Goal: Information Seeking & Learning: Learn about a topic

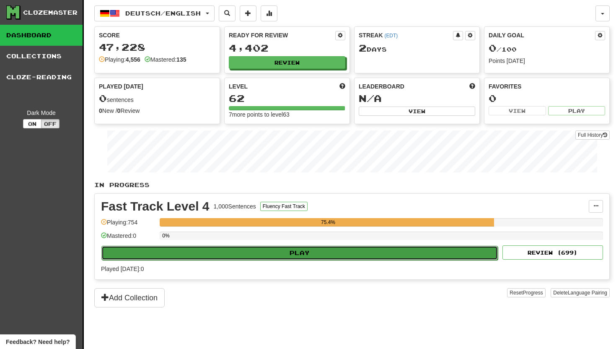
click at [294, 253] on button "Play" at bounding box center [299, 253] width 396 height 14
select select "**"
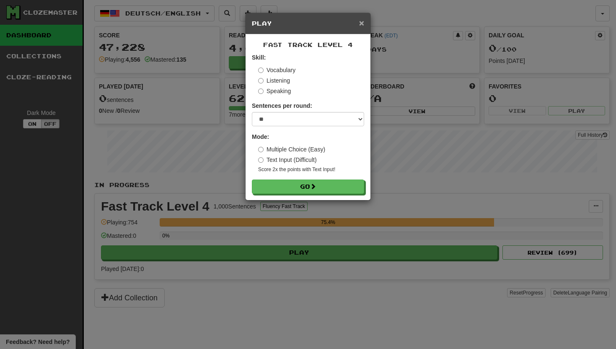
click at [361, 22] on span "×" at bounding box center [361, 23] width 5 height 10
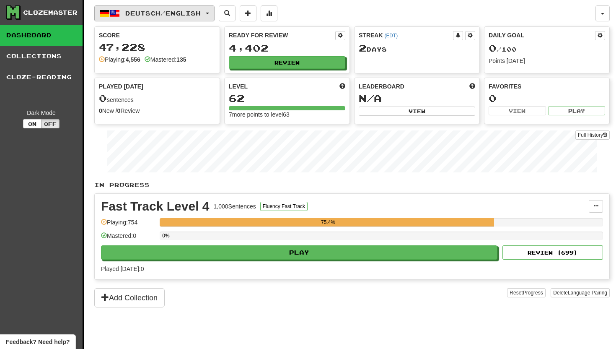
click at [209, 13] on span "button" at bounding box center [207, 14] width 3 height 2
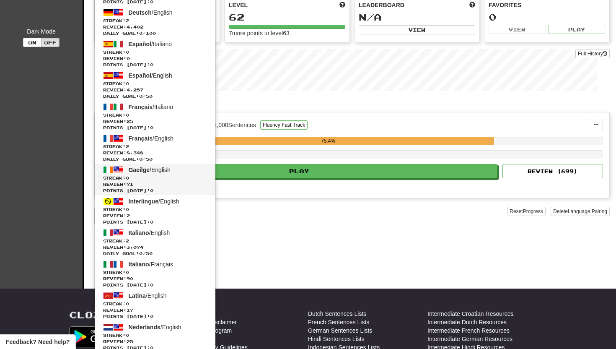
scroll to position [88, 0]
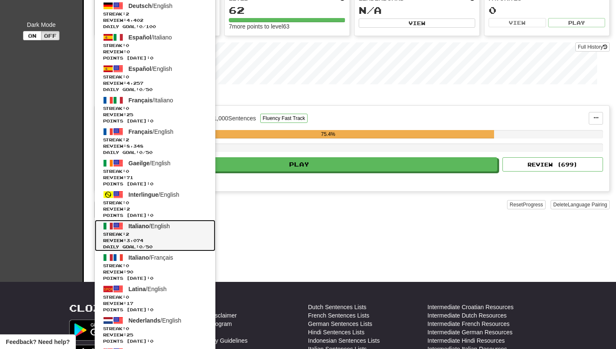
click at [155, 224] on span "Italiano / English" at bounding box center [149, 226] width 41 height 7
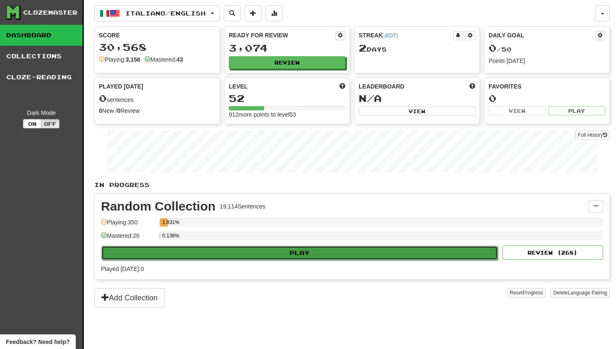
click at [225, 251] on button "Play" at bounding box center [299, 253] width 396 height 14
select select "**"
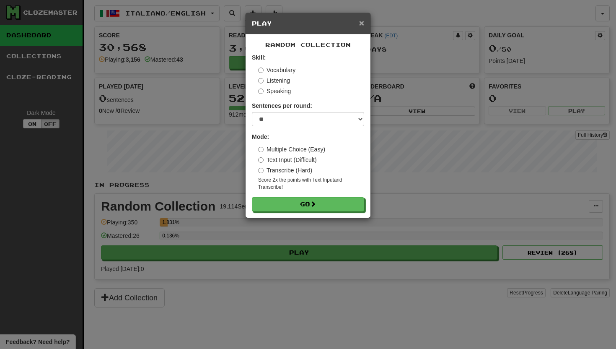
click at [363, 22] on span "×" at bounding box center [361, 23] width 5 height 10
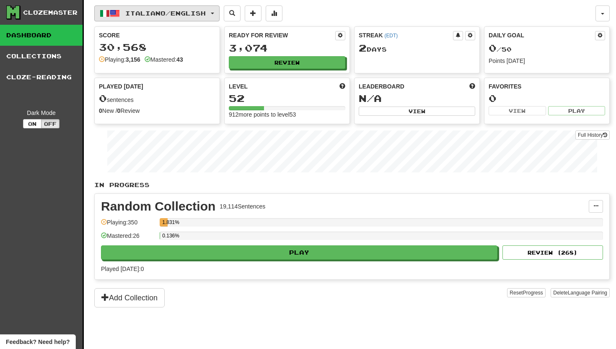
click at [214, 13] on span "button" at bounding box center [212, 14] width 3 height 2
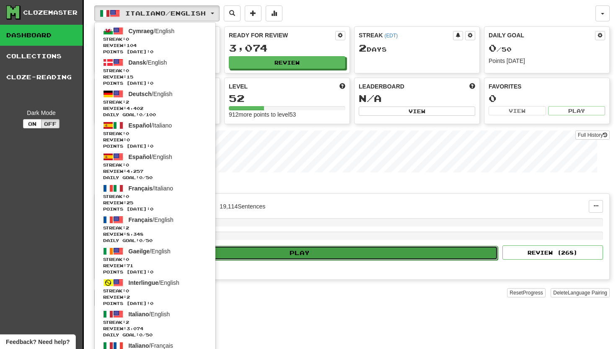
click at [264, 253] on button "Play" at bounding box center [299, 253] width 396 height 14
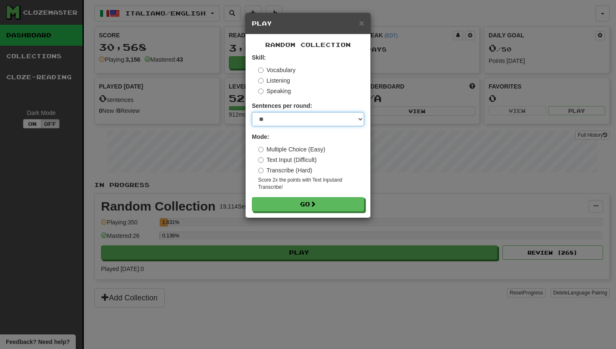
click at [360, 117] on select "* ** ** ** ** ** *** ********" at bounding box center [308, 119] width 112 height 14
select select "**"
click at [252, 112] on select "* ** ** ** ** ** *** ********" at bounding box center [308, 119] width 112 height 14
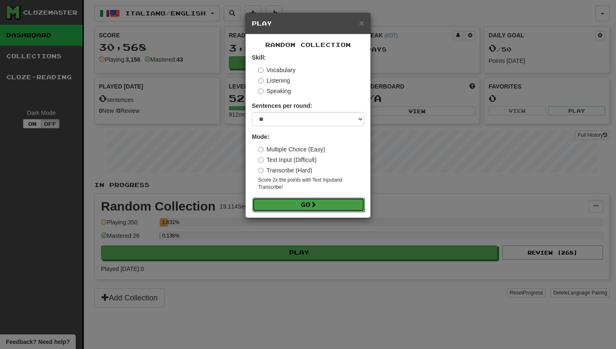
click at [291, 200] on button "Go" at bounding box center [308, 204] width 112 height 14
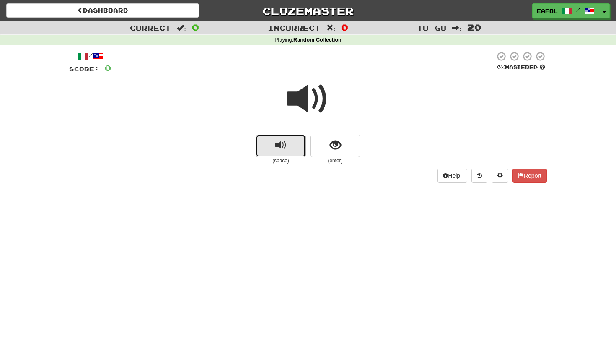
click at [286, 147] on span "replay audio" at bounding box center [280, 145] width 11 height 11
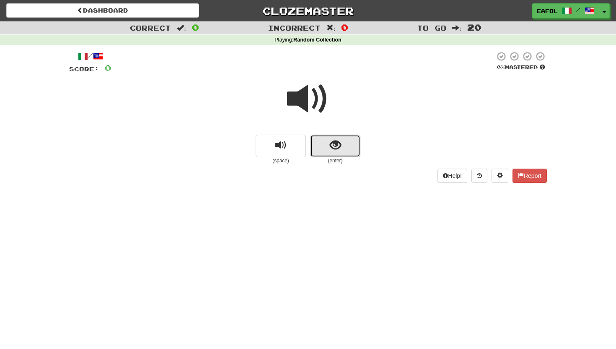
click at [340, 143] on span "show sentence" at bounding box center [335, 145] width 11 height 11
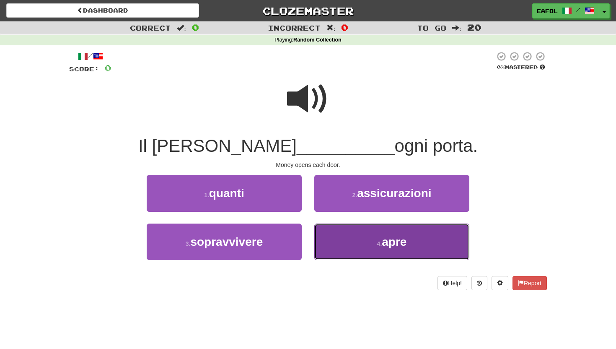
click at [345, 243] on button "4 . apre" at bounding box center [391, 241] width 155 height 36
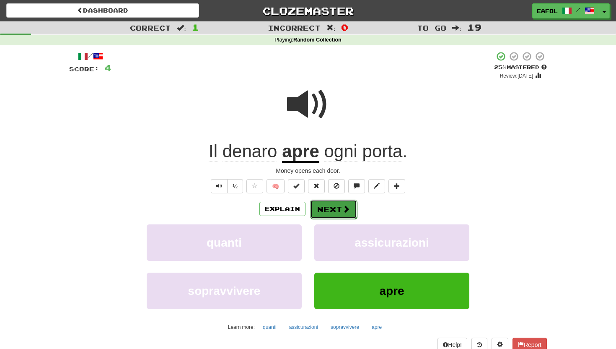
click at [327, 209] on button "Next" at bounding box center [333, 208] width 47 height 19
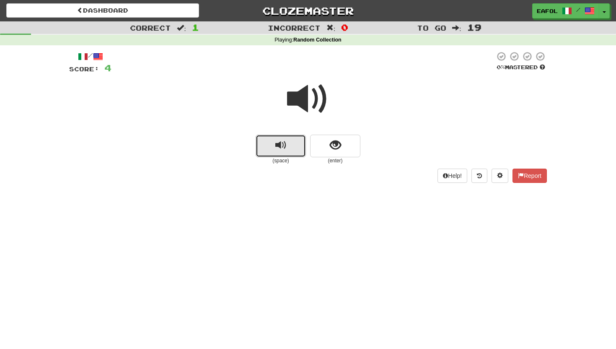
click at [295, 142] on button "replay audio" at bounding box center [281, 146] width 50 height 23
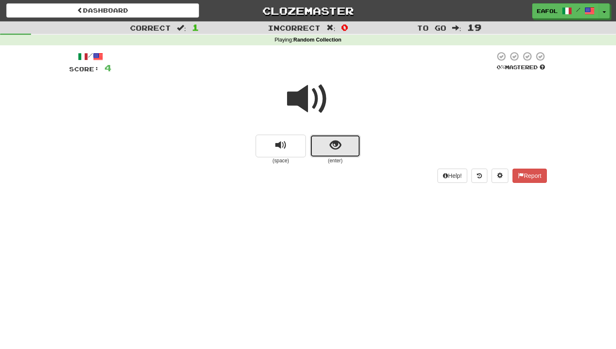
click at [320, 145] on button "show sentence" at bounding box center [335, 146] width 50 height 23
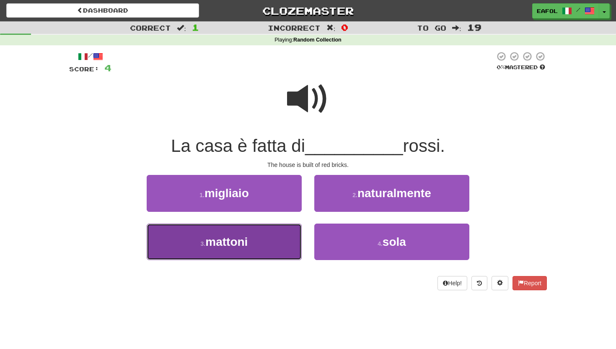
click at [246, 239] on span "mattoni" at bounding box center [226, 241] width 42 height 13
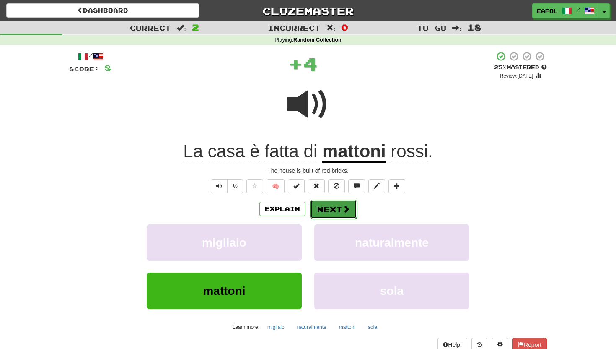
click at [326, 208] on button "Next" at bounding box center [333, 208] width 47 height 19
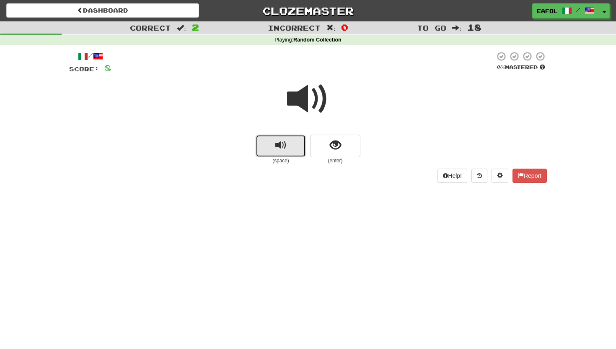
click at [286, 147] on button "replay audio" at bounding box center [281, 146] width 50 height 23
click at [280, 142] on span "replay audio" at bounding box center [280, 145] width 11 height 11
click at [285, 145] on span "replay audio" at bounding box center [280, 145] width 11 height 11
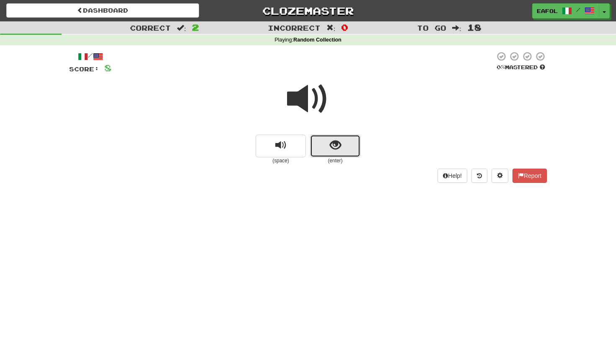
click at [328, 146] on button "show sentence" at bounding box center [335, 146] width 50 height 23
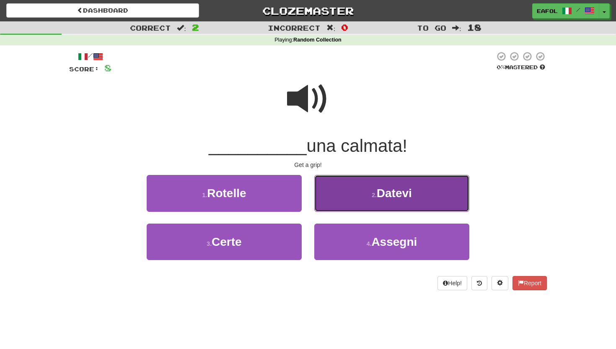
click at [349, 193] on button "2 . Datevi" at bounding box center [391, 193] width 155 height 36
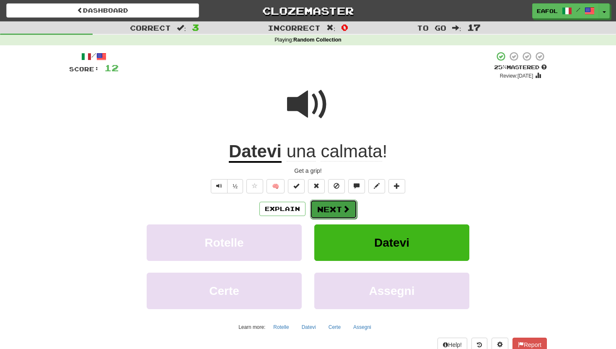
click at [327, 205] on button "Next" at bounding box center [333, 208] width 47 height 19
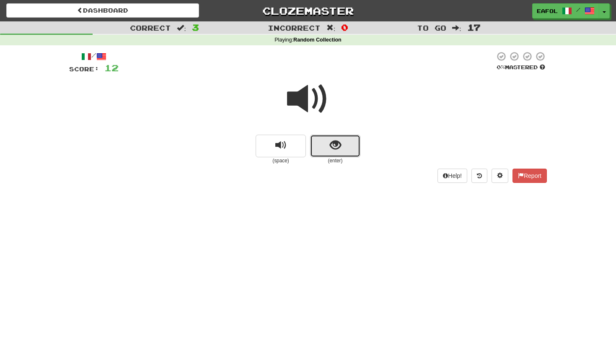
click at [324, 150] on button "show sentence" at bounding box center [335, 146] width 50 height 23
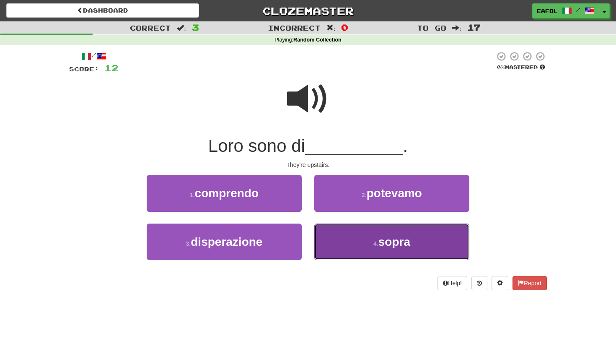
click at [344, 236] on button "4 . sopra" at bounding box center [391, 241] width 155 height 36
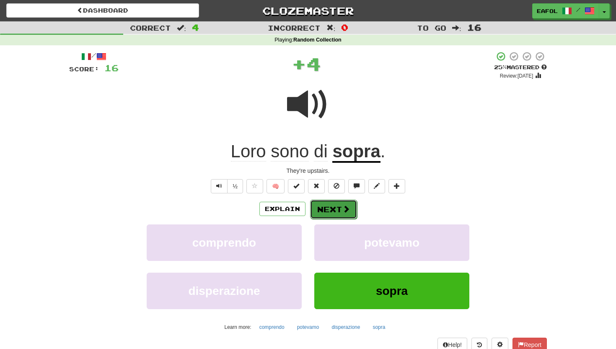
click at [332, 211] on button "Next" at bounding box center [333, 208] width 47 height 19
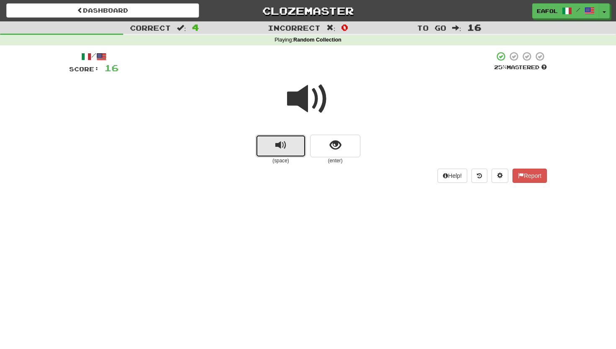
click at [290, 139] on button "replay audio" at bounding box center [281, 146] width 50 height 23
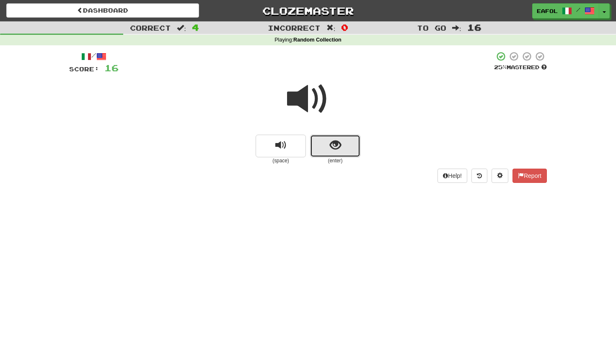
click at [335, 144] on span "show sentence" at bounding box center [335, 145] width 11 height 11
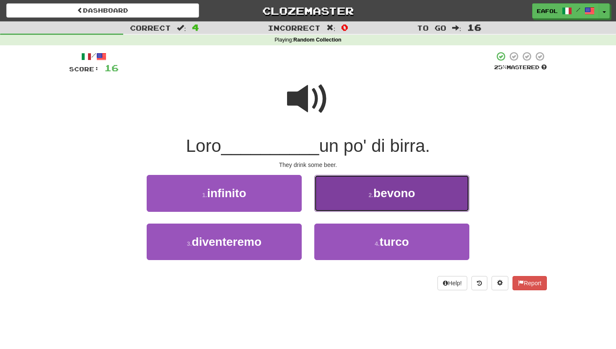
click at [353, 197] on button "2 . bevono" at bounding box center [391, 193] width 155 height 36
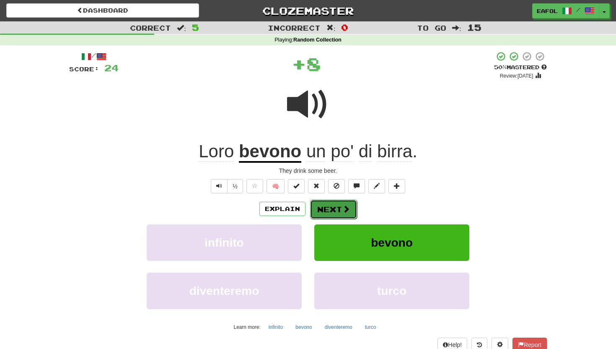
click at [333, 209] on button "Next" at bounding box center [333, 208] width 47 height 19
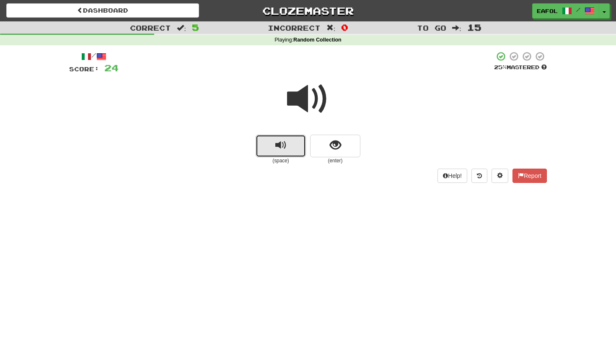
click at [290, 146] on button "replay audio" at bounding box center [281, 146] width 50 height 23
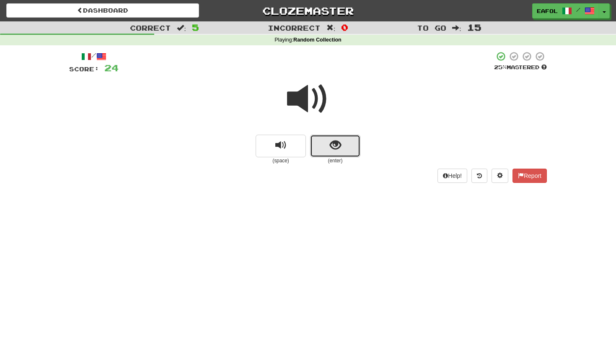
click at [341, 142] on button "show sentence" at bounding box center [335, 146] width 50 height 23
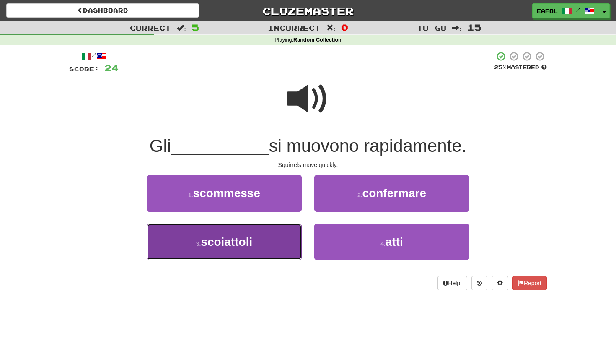
click at [291, 243] on button "3 . scoiattoli" at bounding box center [224, 241] width 155 height 36
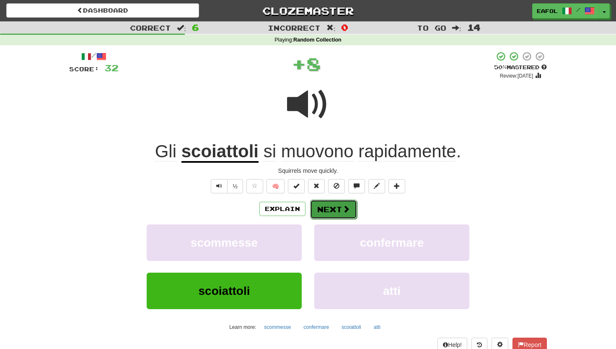
click at [331, 206] on button "Next" at bounding box center [333, 208] width 47 height 19
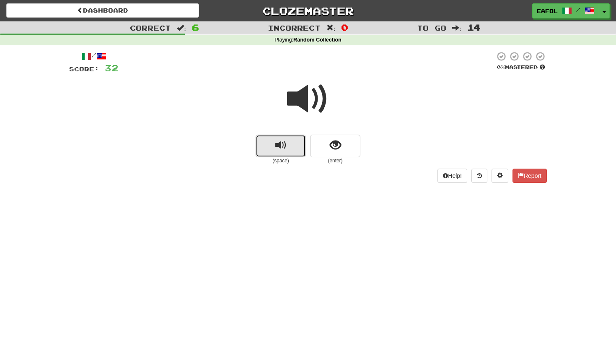
click at [295, 148] on button "replay audio" at bounding box center [281, 146] width 50 height 23
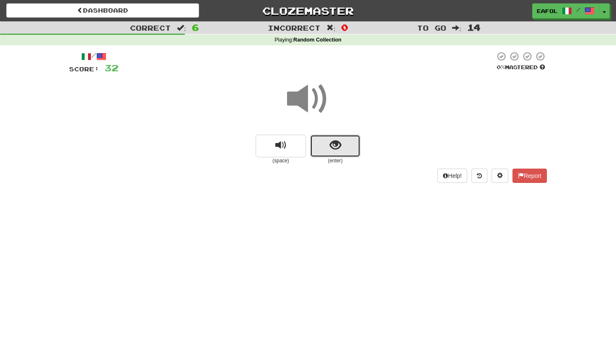
click at [318, 149] on button "show sentence" at bounding box center [335, 146] width 50 height 23
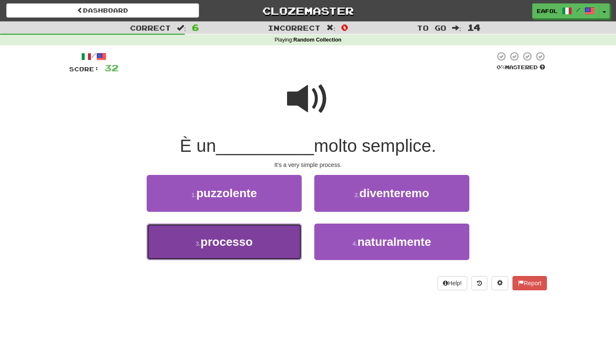
click at [253, 237] on span "processo" at bounding box center [227, 241] width 52 height 13
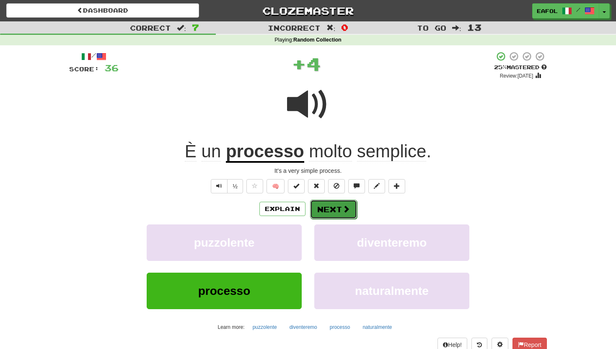
click at [322, 203] on button "Next" at bounding box center [333, 208] width 47 height 19
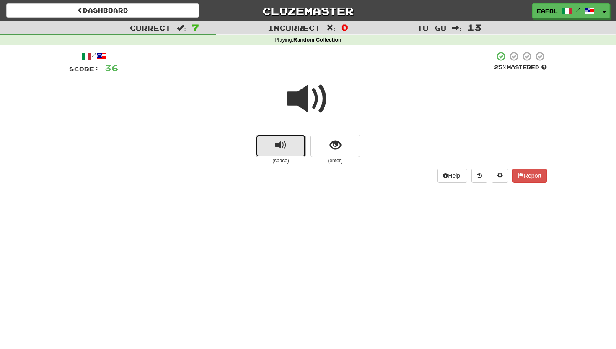
click at [282, 141] on span "replay audio" at bounding box center [280, 145] width 11 height 11
click at [269, 143] on button "replay audio" at bounding box center [281, 146] width 50 height 23
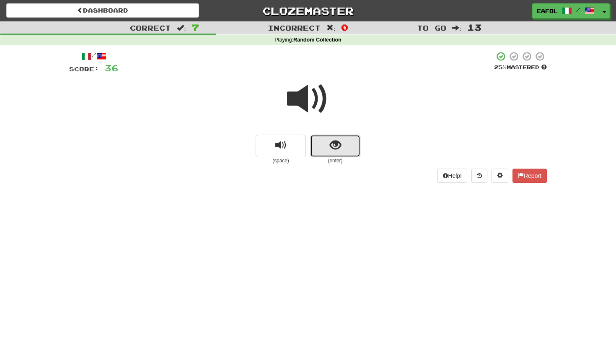
click at [334, 140] on span "show sentence" at bounding box center [335, 145] width 11 height 11
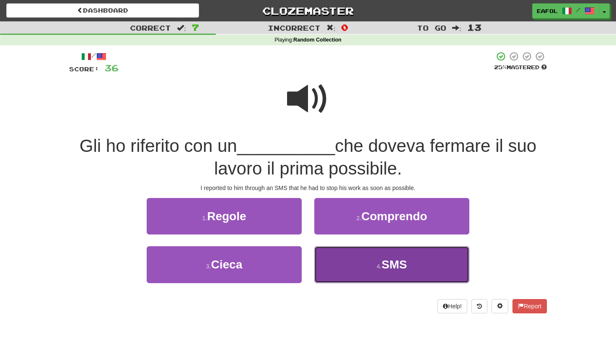
click at [353, 263] on button "4 . SMS" at bounding box center [391, 264] width 155 height 36
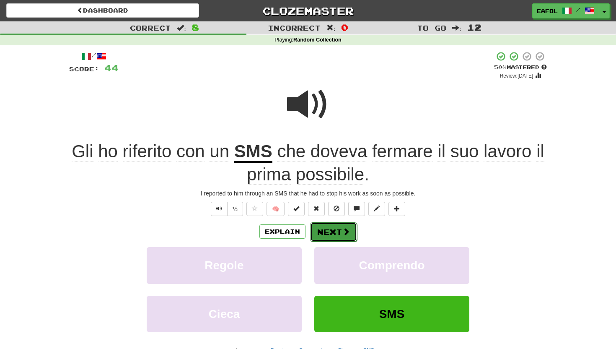
click at [322, 234] on button "Next" at bounding box center [333, 231] width 47 height 19
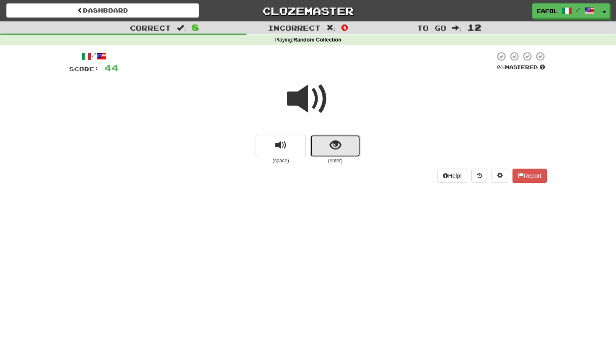
click at [328, 145] on button "show sentence" at bounding box center [335, 146] width 50 height 23
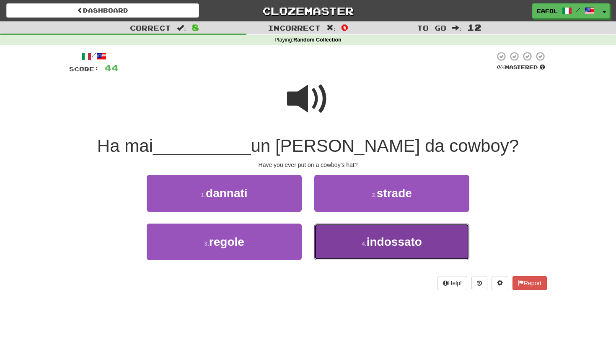
click at [341, 246] on button "4 . indossato" at bounding box center [391, 241] width 155 height 36
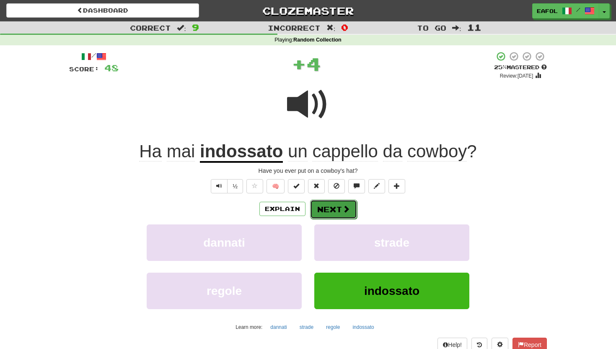
click at [332, 202] on button "Next" at bounding box center [333, 208] width 47 height 19
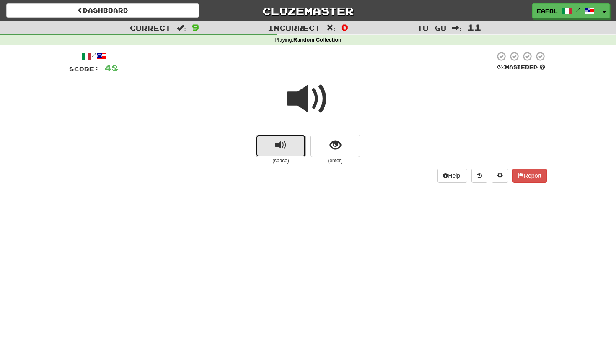
click at [298, 146] on button "replay audio" at bounding box center [281, 146] width 50 height 23
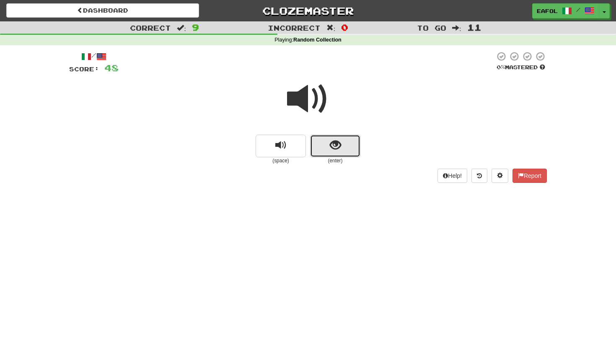
click at [323, 148] on button "show sentence" at bounding box center [335, 146] width 50 height 23
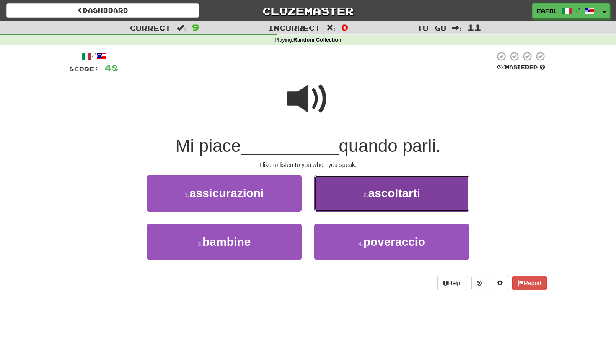
click at [342, 194] on button "2 . ascoltarti" at bounding box center [391, 193] width 155 height 36
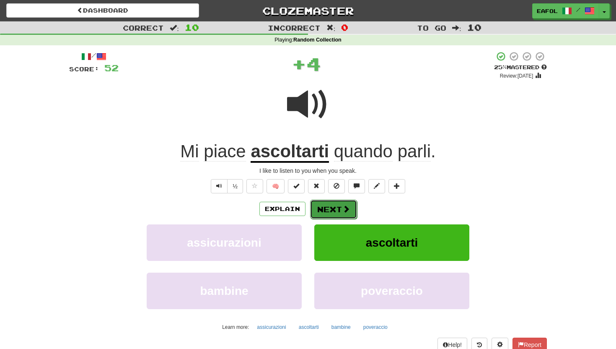
click at [340, 209] on button "Next" at bounding box center [333, 208] width 47 height 19
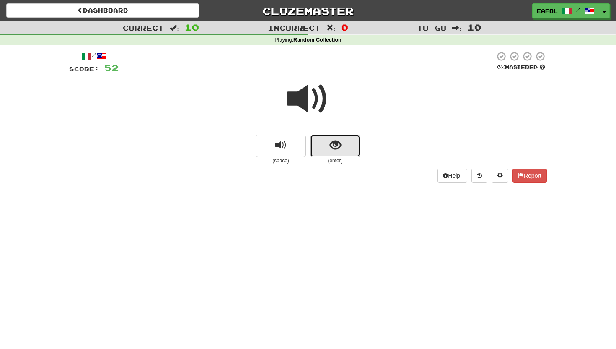
click at [330, 151] on span "show sentence" at bounding box center [335, 145] width 11 height 11
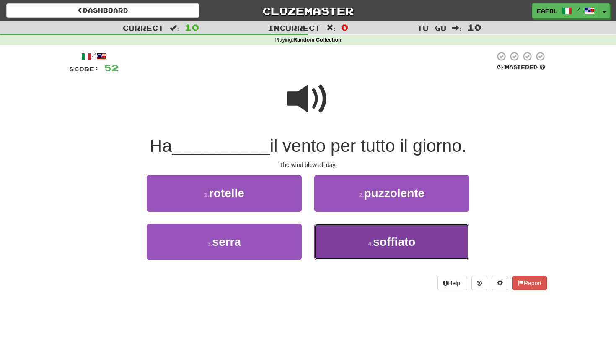
click at [345, 237] on button "4 . soffiato" at bounding box center [391, 241] width 155 height 36
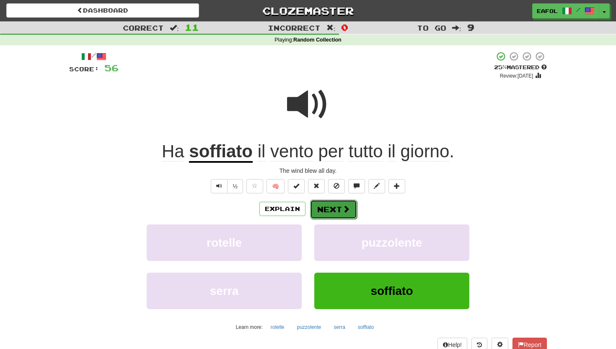
click at [333, 211] on button "Next" at bounding box center [333, 208] width 47 height 19
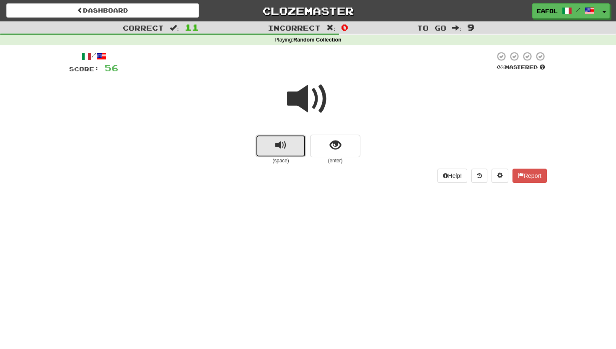
click at [290, 149] on button "replay audio" at bounding box center [281, 146] width 50 height 23
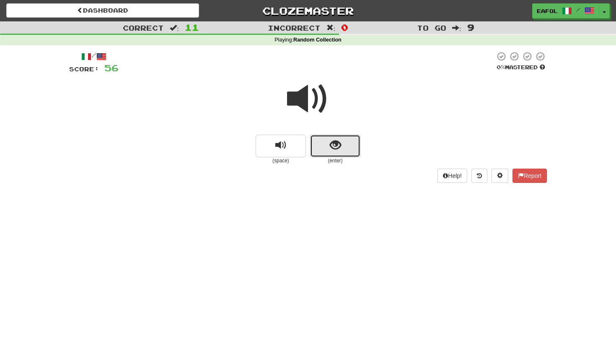
click at [330, 146] on span "show sentence" at bounding box center [335, 145] width 11 height 11
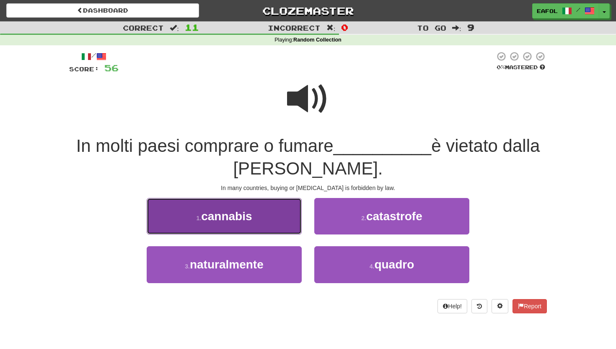
click at [202, 205] on button "1 . cannabis" at bounding box center [224, 216] width 155 height 36
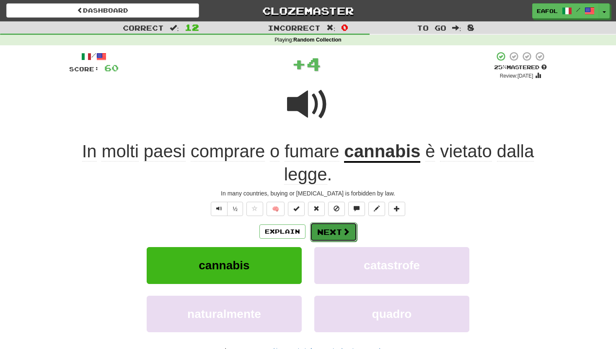
click at [323, 228] on button "Next" at bounding box center [333, 231] width 47 height 19
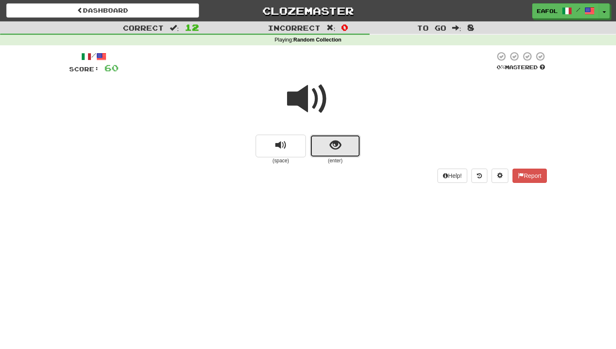
click at [336, 144] on span "show sentence" at bounding box center [335, 145] width 11 height 11
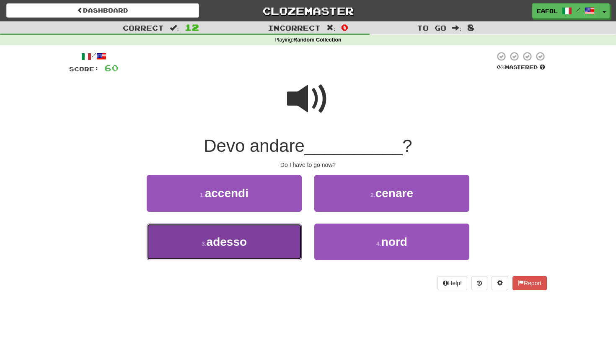
click at [262, 237] on button "3 . adesso" at bounding box center [224, 241] width 155 height 36
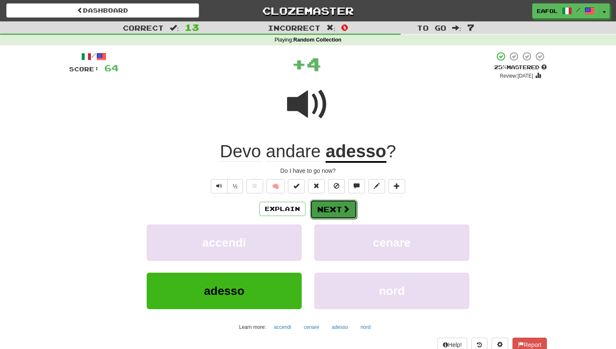
click at [322, 206] on button "Next" at bounding box center [333, 208] width 47 height 19
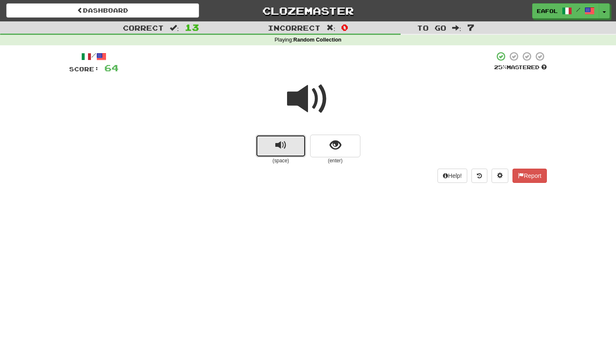
click at [290, 140] on button "replay audio" at bounding box center [281, 146] width 50 height 23
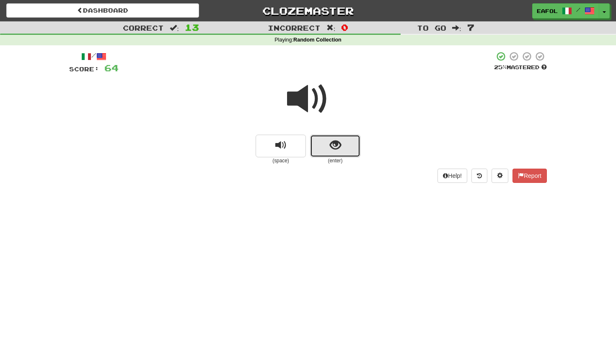
click at [352, 142] on button "show sentence" at bounding box center [335, 146] width 50 height 23
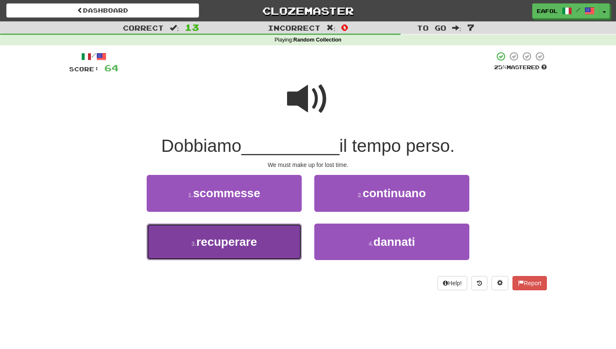
click at [262, 243] on button "3 . recuperare" at bounding box center [224, 241] width 155 height 36
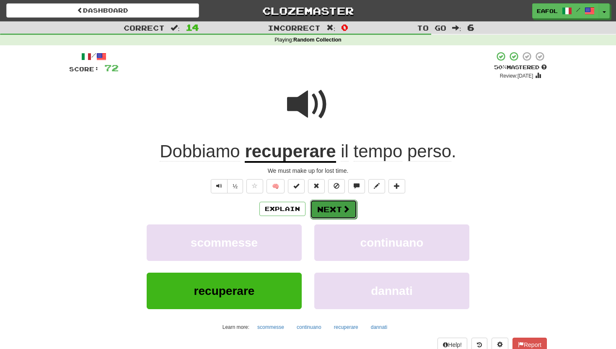
click at [319, 209] on button "Next" at bounding box center [333, 208] width 47 height 19
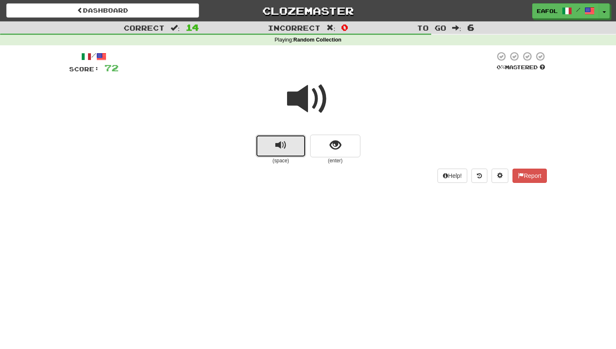
click at [293, 144] on button "replay audio" at bounding box center [281, 146] width 50 height 23
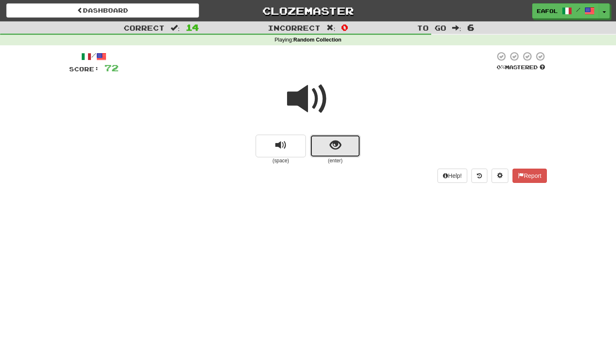
click at [332, 147] on span "show sentence" at bounding box center [335, 145] width 11 height 11
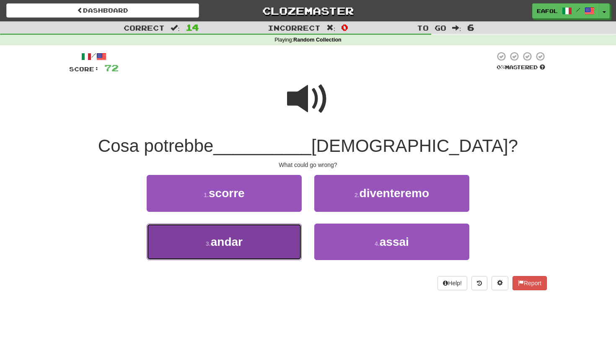
click at [277, 238] on button "3 . andar" at bounding box center [224, 241] width 155 height 36
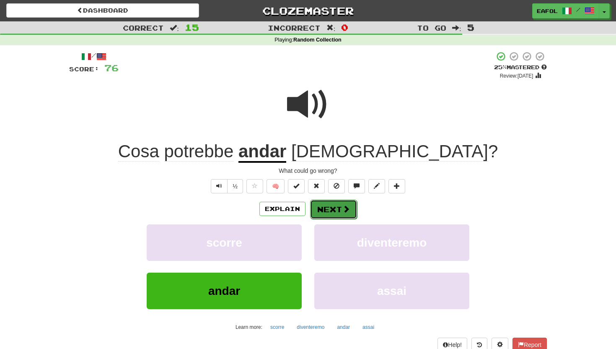
click at [322, 208] on button "Next" at bounding box center [333, 208] width 47 height 19
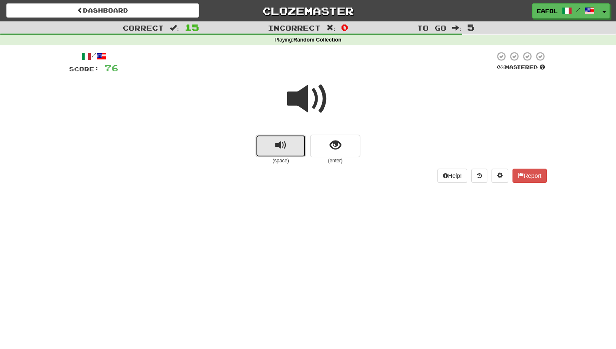
click at [285, 144] on span "replay audio" at bounding box center [280, 145] width 11 height 11
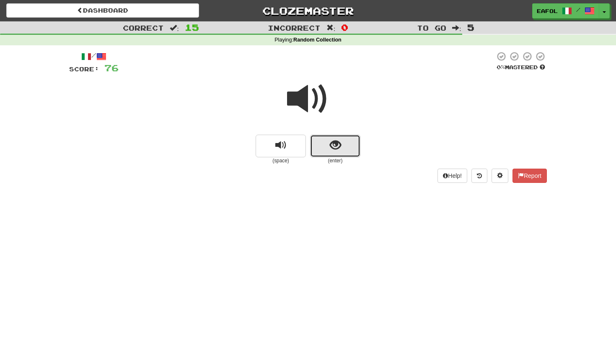
click at [331, 144] on span "show sentence" at bounding box center [335, 145] width 11 height 11
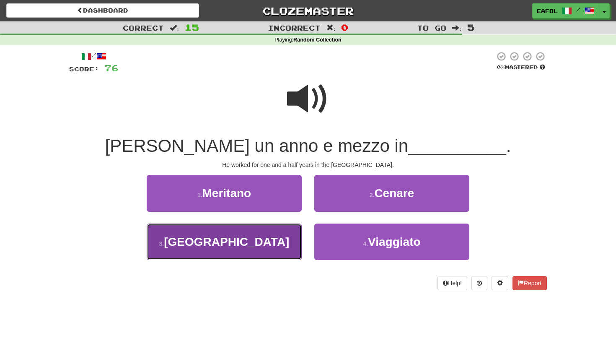
click at [269, 242] on button "3 . Olanda" at bounding box center [224, 241] width 155 height 36
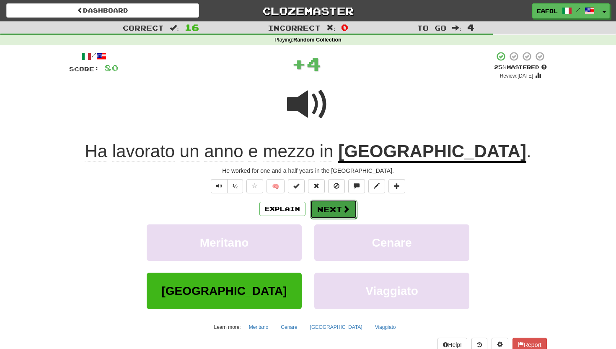
click at [322, 213] on button "Next" at bounding box center [333, 208] width 47 height 19
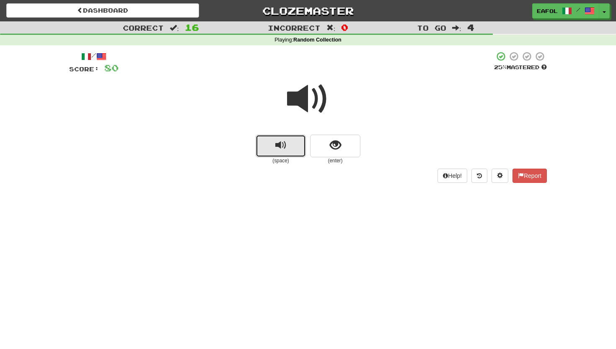
click at [277, 148] on span "replay audio" at bounding box center [280, 145] width 11 height 11
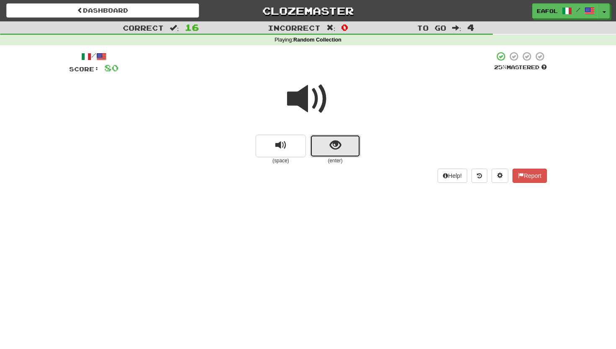
click at [322, 149] on button "show sentence" at bounding box center [335, 146] width 50 height 23
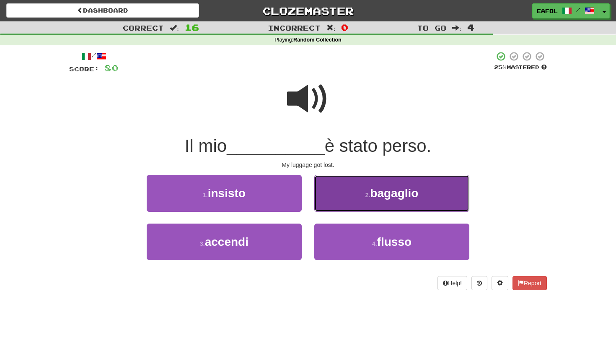
click at [326, 196] on button "2 . bagaglio" at bounding box center [391, 193] width 155 height 36
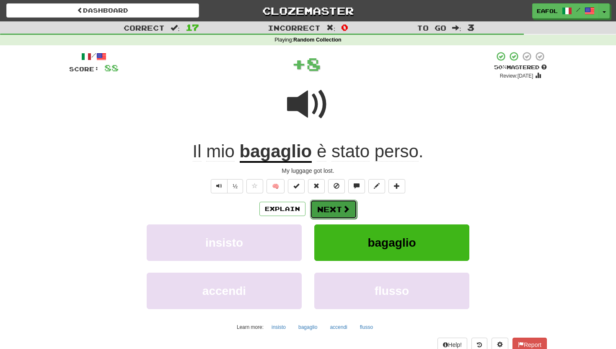
click at [315, 206] on button "Next" at bounding box center [333, 208] width 47 height 19
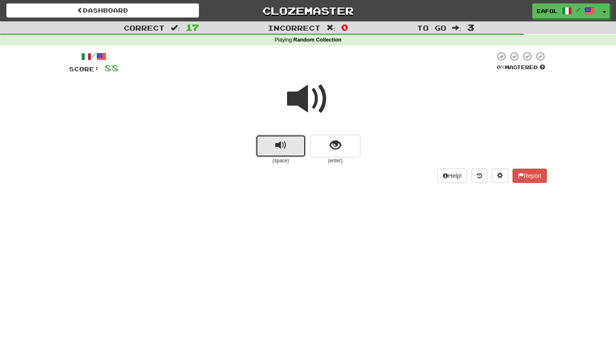
click at [265, 145] on button "replay audio" at bounding box center [281, 146] width 50 height 23
click at [280, 140] on span "replay audio" at bounding box center [280, 145] width 11 height 11
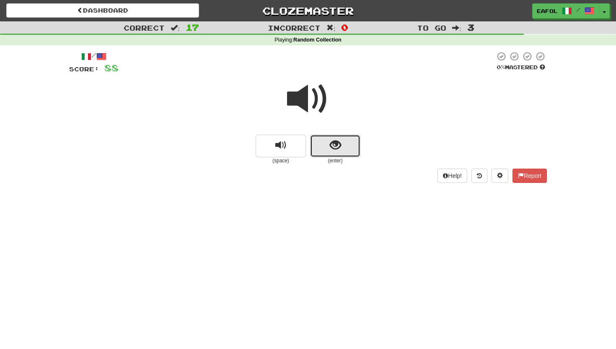
click at [344, 145] on button "show sentence" at bounding box center [335, 146] width 50 height 23
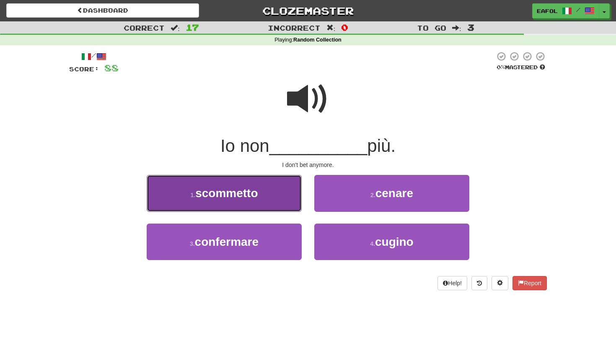
click at [281, 198] on button "1 . scommetto" at bounding box center [224, 193] width 155 height 36
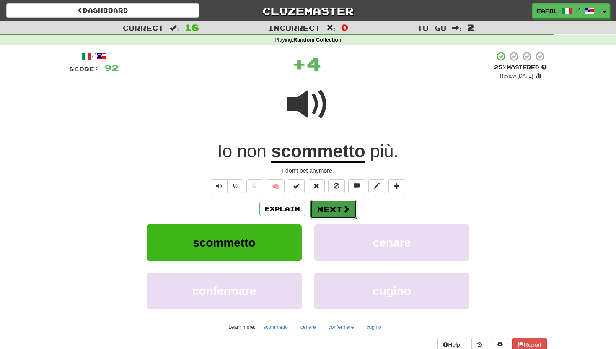
click at [325, 204] on button "Next" at bounding box center [333, 208] width 47 height 19
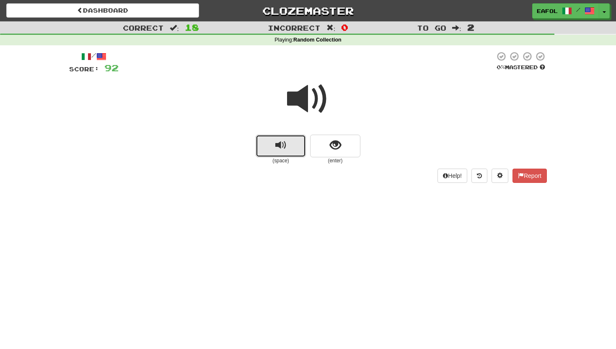
click at [286, 145] on span "replay audio" at bounding box center [280, 145] width 11 height 11
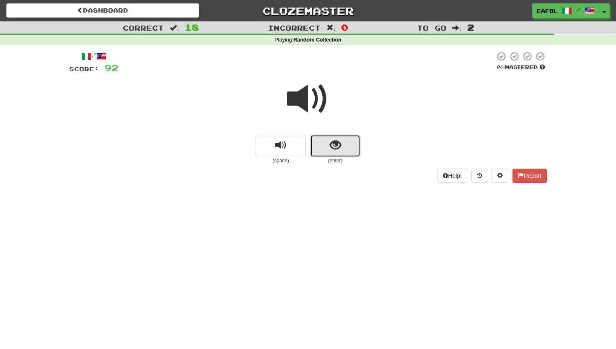
click at [344, 144] on button "show sentence" at bounding box center [335, 146] width 50 height 23
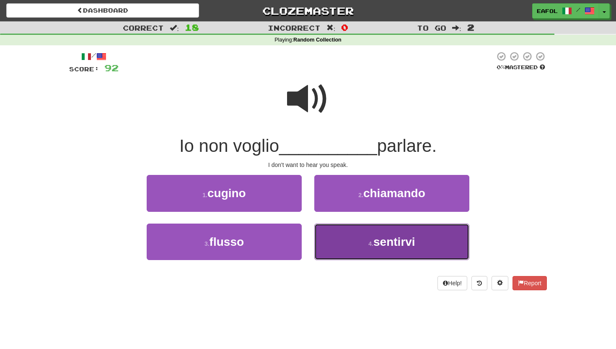
click at [347, 240] on button "4 . sentirvi" at bounding box center [391, 241] width 155 height 36
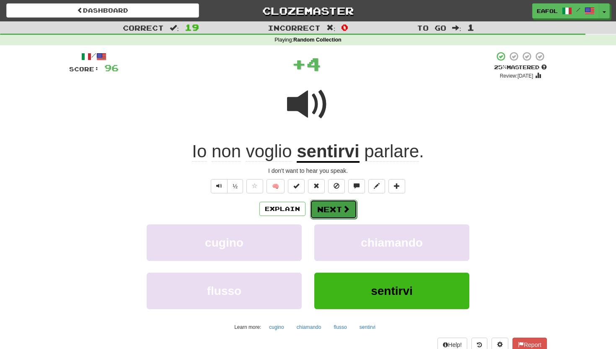
click at [324, 207] on button "Next" at bounding box center [333, 208] width 47 height 19
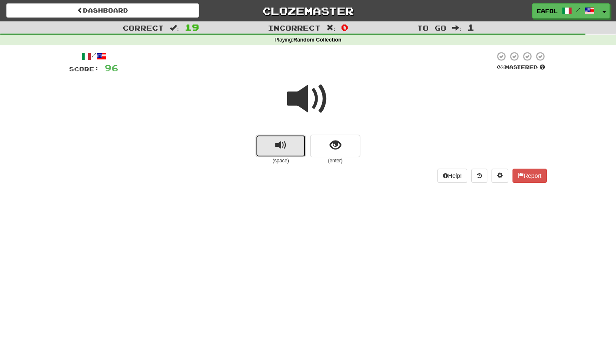
click at [284, 146] on span "replay audio" at bounding box center [280, 145] width 11 height 11
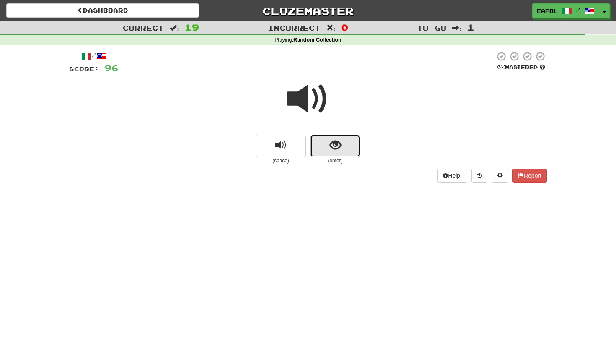
click at [326, 147] on button "show sentence" at bounding box center [335, 146] width 50 height 23
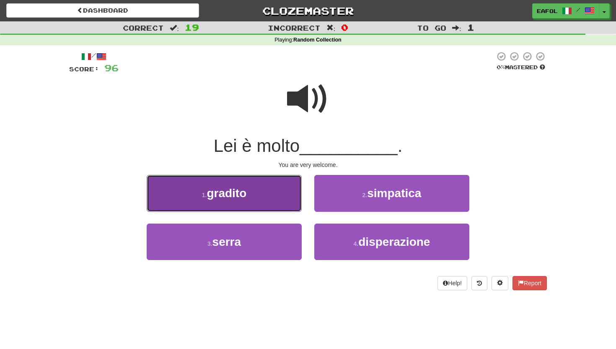
click at [288, 188] on button "1 . gradito" at bounding box center [224, 193] width 155 height 36
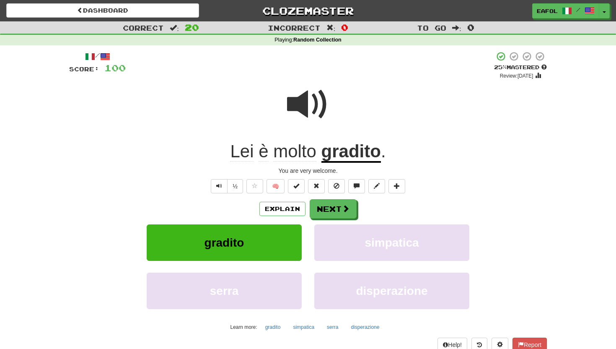
click at [347, 154] on u "gradito" at bounding box center [351, 151] width 60 height 21
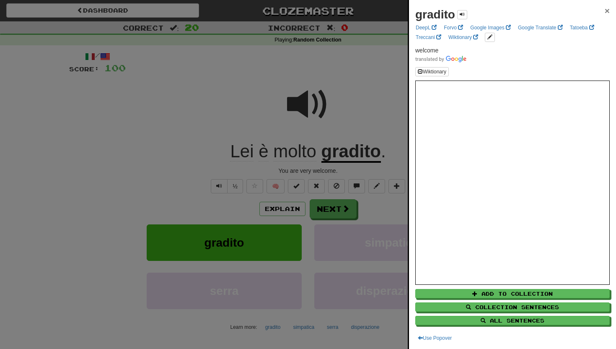
click at [606, 10] on span "×" at bounding box center [607, 11] width 5 height 10
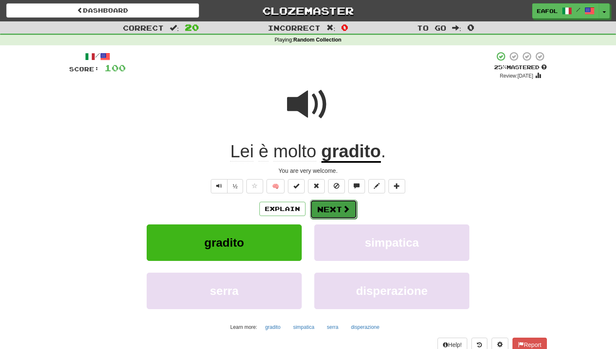
click at [338, 211] on button "Next" at bounding box center [333, 208] width 47 height 19
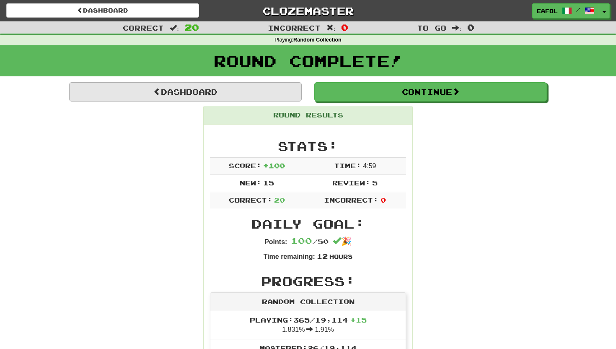
click at [239, 91] on link "Dashboard" at bounding box center [185, 91] width 233 height 19
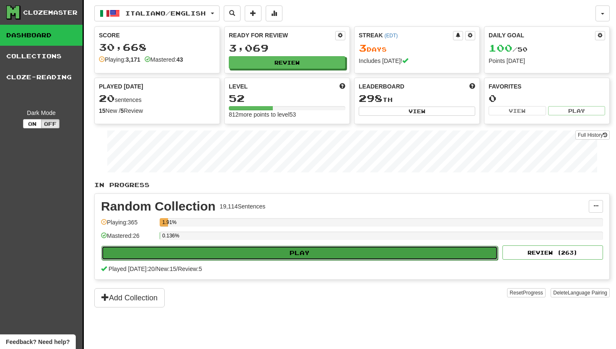
click at [285, 253] on button "Play" at bounding box center [299, 253] width 396 height 14
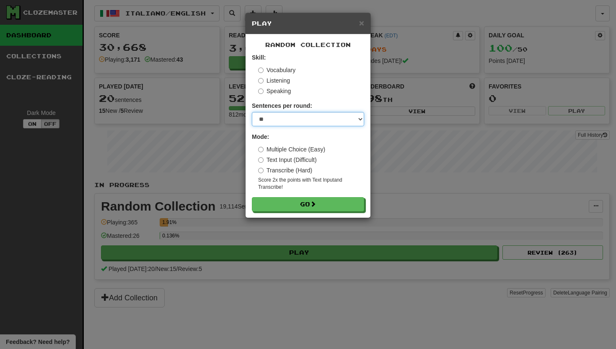
click at [359, 118] on select "* ** ** ** ** ** *** ********" at bounding box center [308, 119] width 112 height 14
select select "**"
click at [252, 112] on select "* ** ** ** ** ** *** ********" at bounding box center [308, 119] width 112 height 14
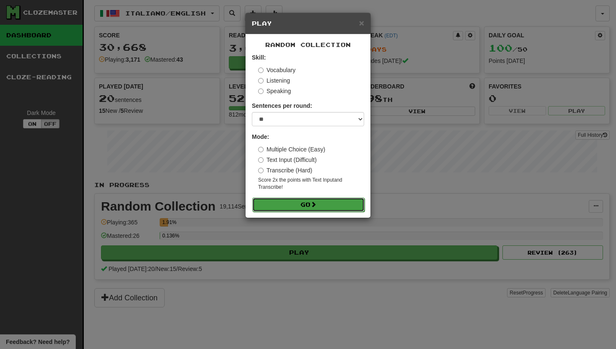
click at [302, 198] on button "Go" at bounding box center [308, 204] width 112 height 14
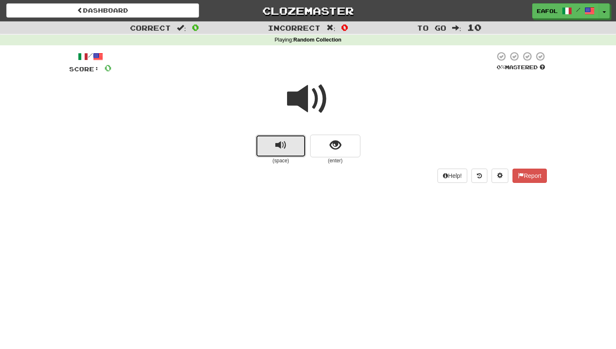
click at [288, 145] on button "replay audio" at bounding box center [281, 146] width 50 height 23
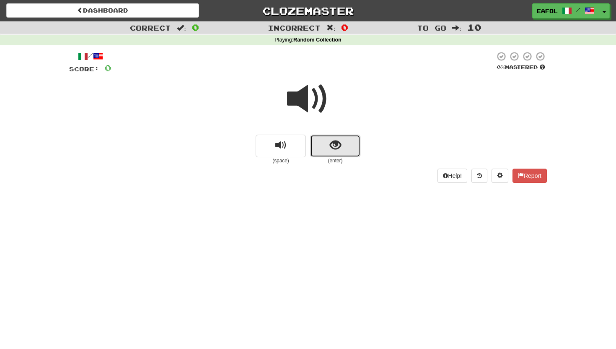
click at [328, 145] on button "show sentence" at bounding box center [335, 146] width 50 height 23
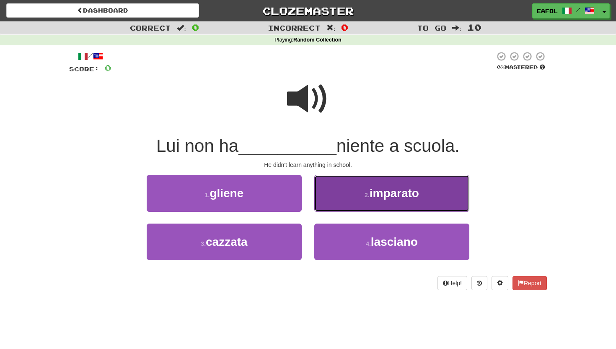
click at [346, 189] on button "2 . imparato" at bounding box center [391, 193] width 155 height 36
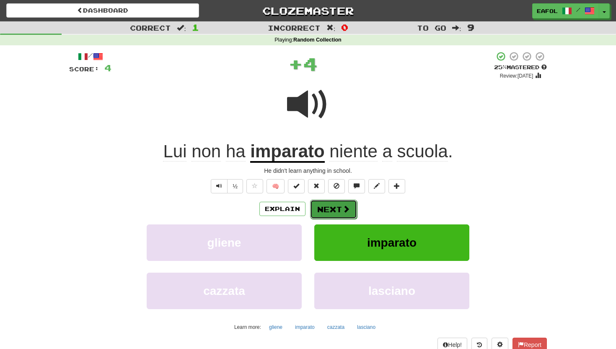
click at [320, 215] on button "Next" at bounding box center [333, 208] width 47 height 19
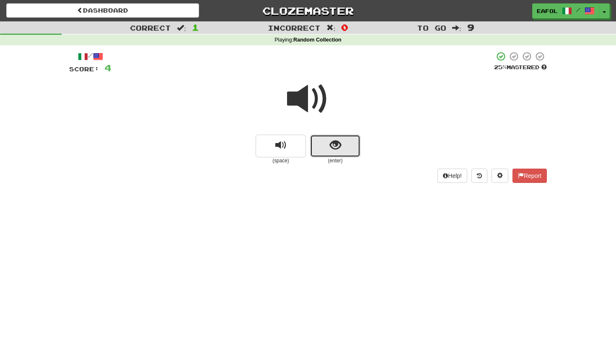
click at [322, 144] on button "show sentence" at bounding box center [335, 146] width 50 height 23
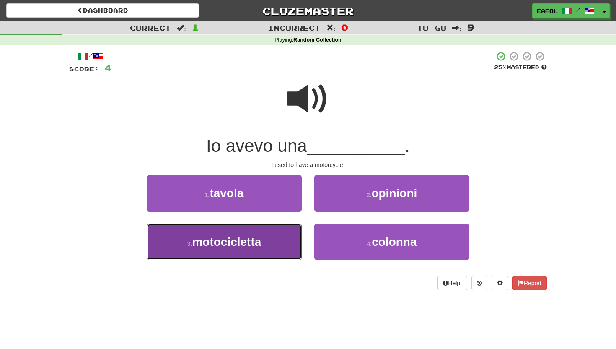
click at [288, 225] on button "3 . motocicletta" at bounding box center [224, 241] width 155 height 36
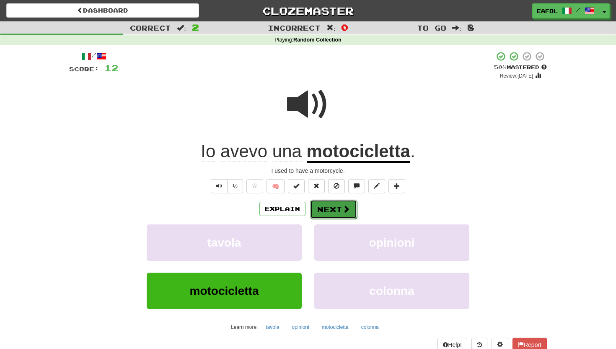
click at [330, 209] on button "Next" at bounding box center [333, 208] width 47 height 19
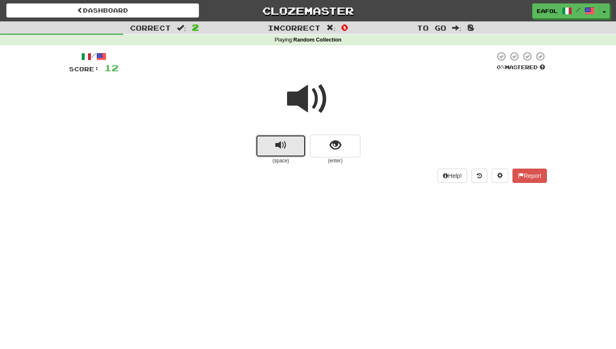
click at [285, 137] on button "replay audio" at bounding box center [281, 146] width 50 height 23
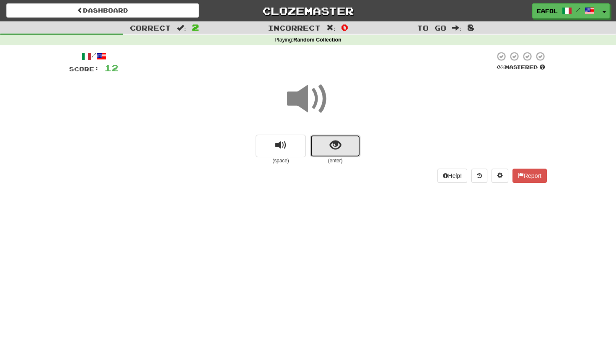
click at [335, 144] on span "show sentence" at bounding box center [335, 145] width 11 height 11
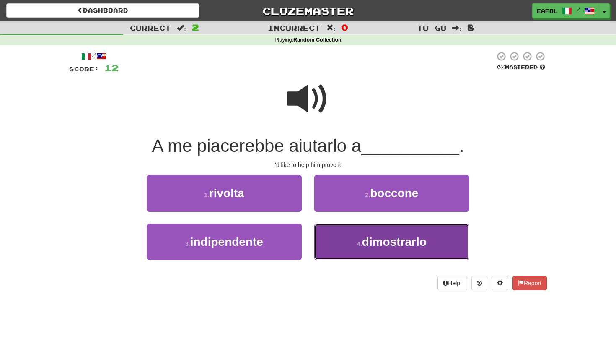
click at [351, 243] on button "4 . dimostrarlo" at bounding box center [391, 241] width 155 height 36
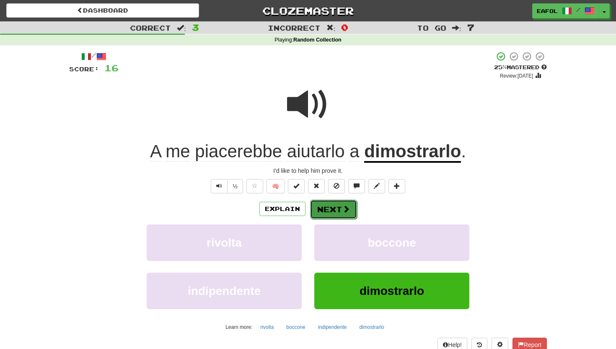
click at [330, 207] on button "Next" at bounding box center [333, 208] width 47 height 19
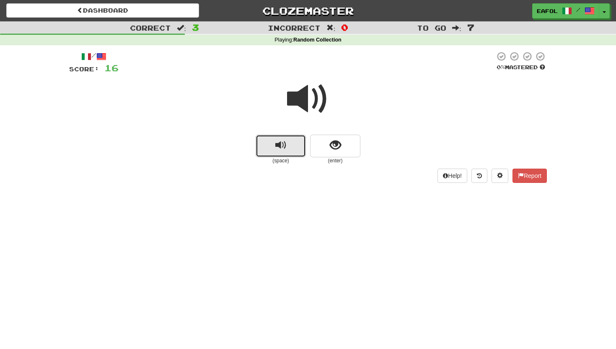
click at [302, 140] on button "replay audio" at bounding box center [281, 146] width 50 height 23
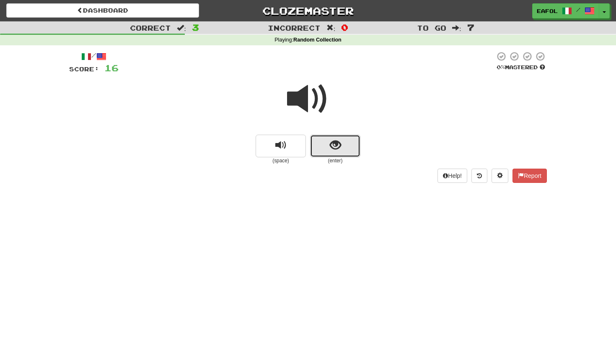
click at [326, 146] on button "show sentence" at bounding box center [335, 146] width 50 height 23
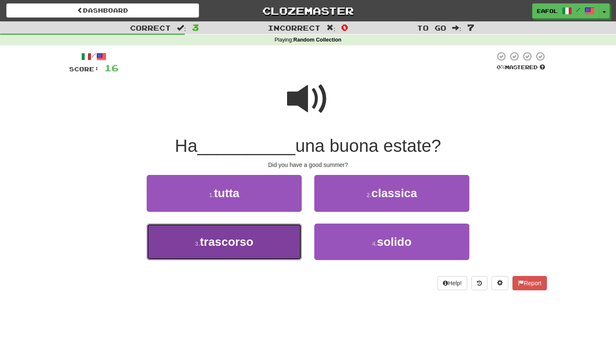
click at [277, 241] on button "3 . trascorso" at bounding box center [224, 241] width 155 height 36
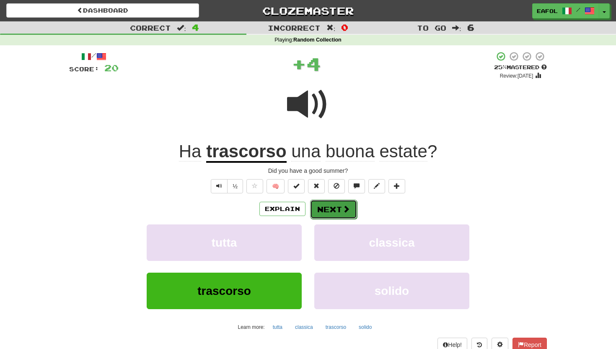
click at [339, 207] on button "Next" at bounding box center [333, 208] width 47 height 19
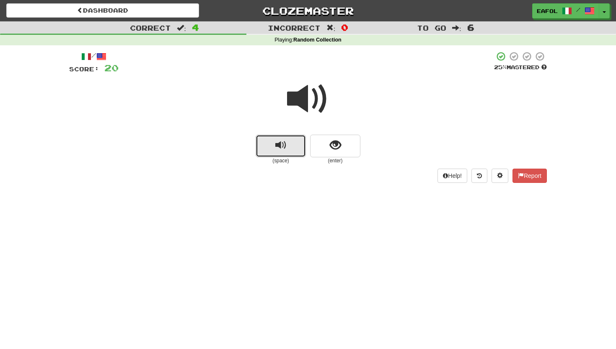
click at [280, 145] on span "replay audio" at bounding box center [280, 145] width 11 height 11
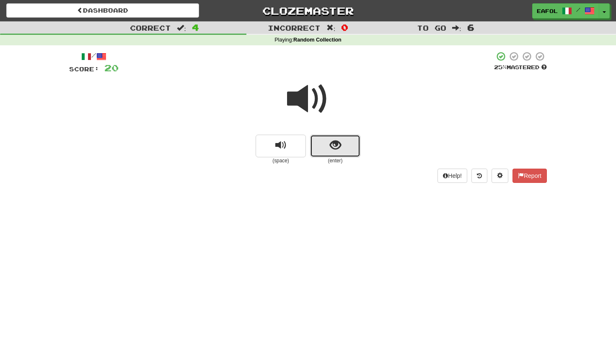
click at [326, 141] on button "show sentence" at bounding box center [335, 146] width 50 height 23
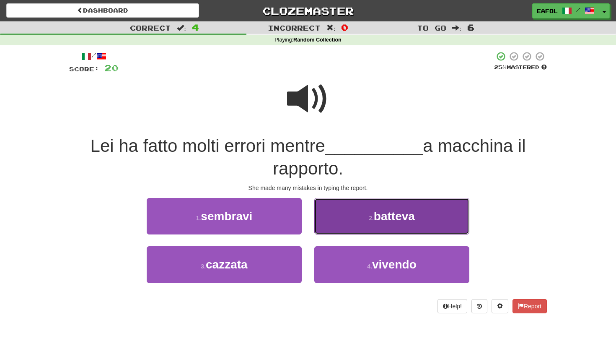
click at [380, 215] on span "batteva" at bounding box center [394, 216] width 41 height 13
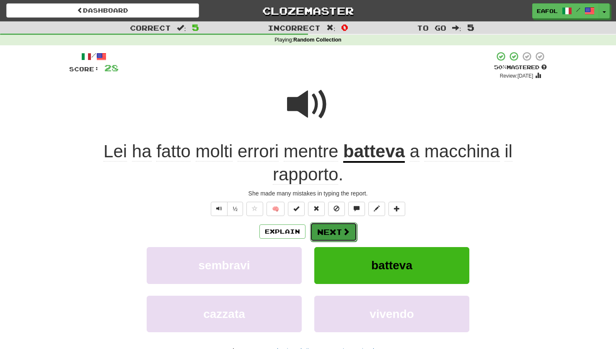
click at [322, 230] on button "Next" at bounding box center [333, 231] width 47 height 19
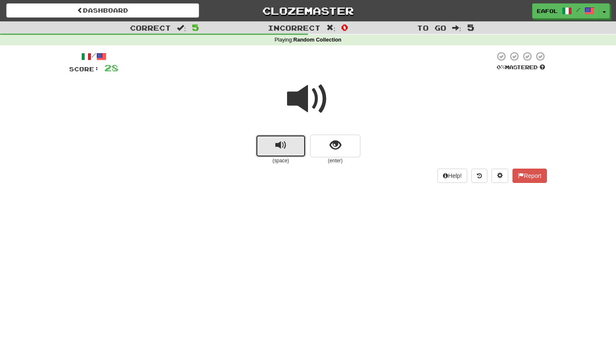
click at [285, 151] on span "replay audio" at bounding box center [280, 145] width 11 height 11
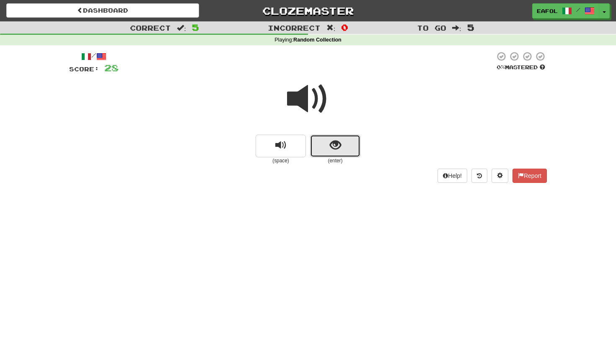
click at [332, 151] on span "show sentence" at bounding box center [335, 145] width 11 height 11
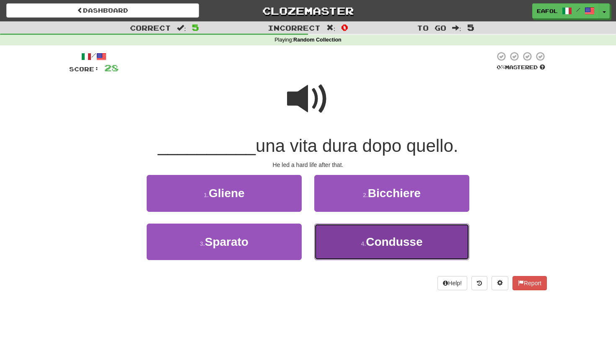
click at [343, 236] on button "4 . Condusse" at bounding box center [391, 241] width 155 height 36
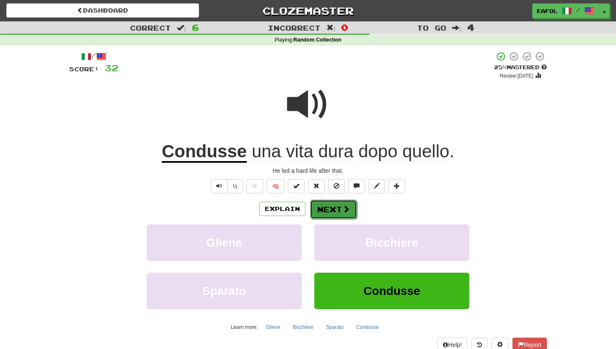
click at [329, 206] on button "Next" at bounding box center [333, 208] width 47 height 19
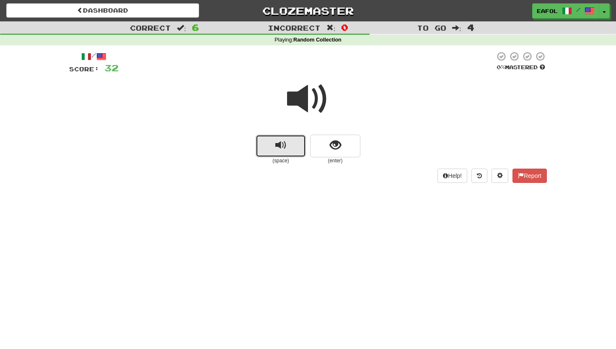
click at [288, 145] on button "replay audio" at bounding box center [281, 146] width 50 height 23
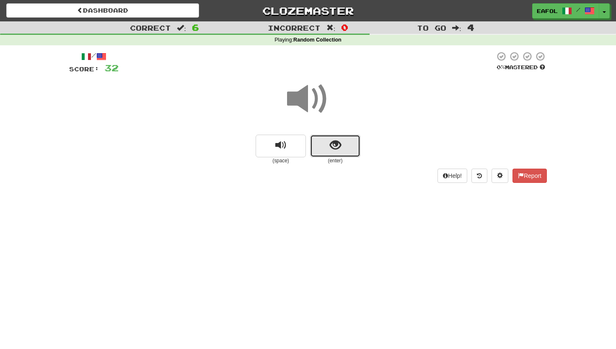
click at [339, 145] on span "show sentence" at bounding box center [335, 145] width 11 height 11
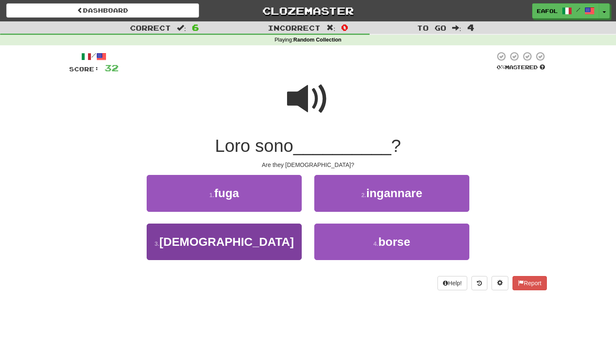
click at [273, 227] on button "3 . americani" at bounding box center [224, 241] width 155 height 36
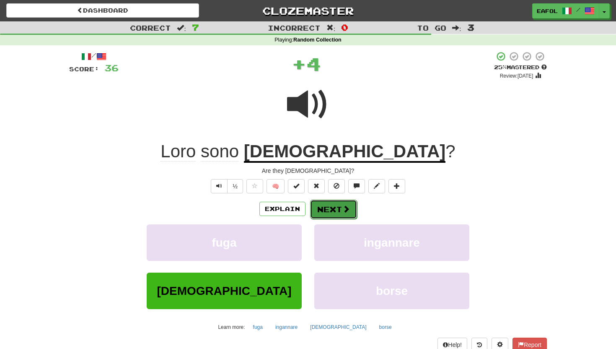
click at [327, 210] on button "Next" at bounding box center [333, 208] width 47 height 19
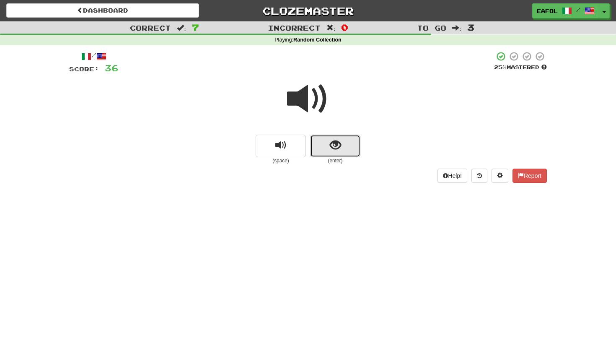
click at [328, 141] on button "show sentence" at bounding box center [335, 146] width 50 height 23
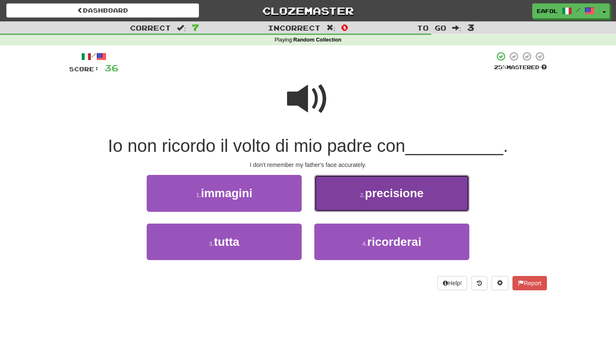
click at [350, 185] on button "2 . precisione" at bounding box center [391, 193] width 155 height 36
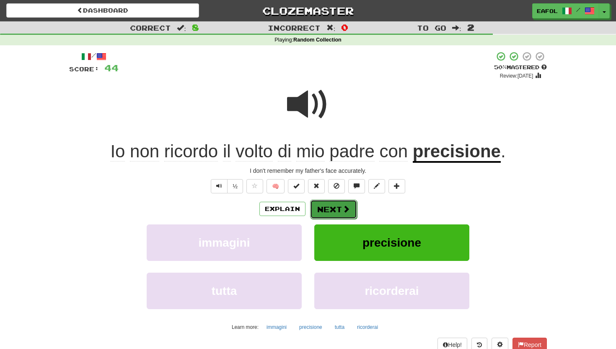
click at [339, 202] on button "Next" at bounding box center [333, 208] width 47 height 19
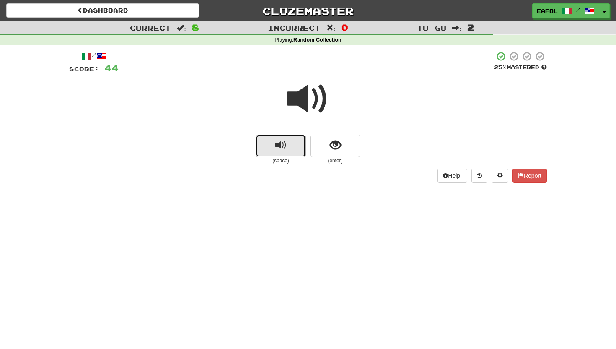
click at [292, 145] on button "replay audio" at bounding box center [281, 146] width 50 height 23
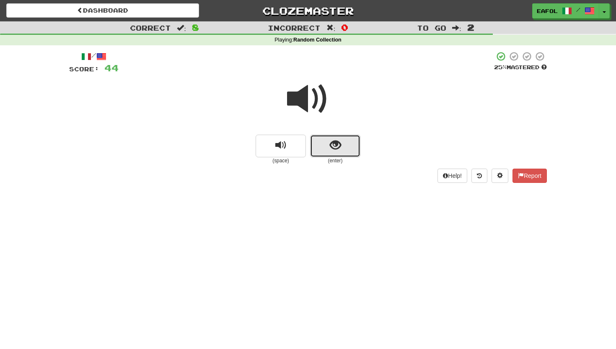
click at [331, 147] on span "show sentence" at bounding box center [335, 145] width 11 height 11
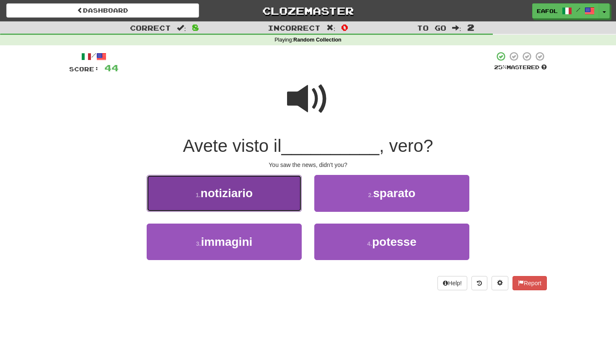
click at [246, 195] on span "notiziario" at bounding box center [227, 193] width 52 height 13
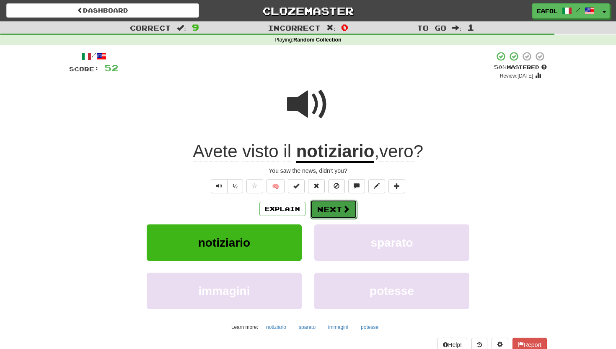
click at [336, 209] on button "Next" at bounding box center [333, 208] width 47 height 19
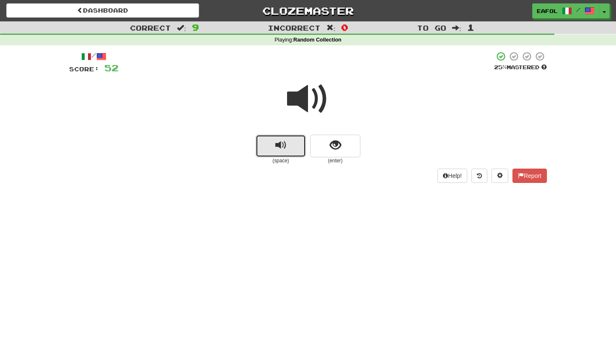
click at [289, 136] on button "replay audio" at bounding box center [281, 146] width 50 height 23
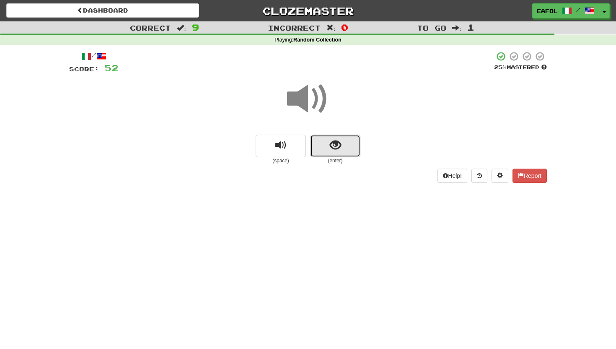
click at [346, 140] on button "show sentence" at bounding box center [335, 146] width 50 height 23
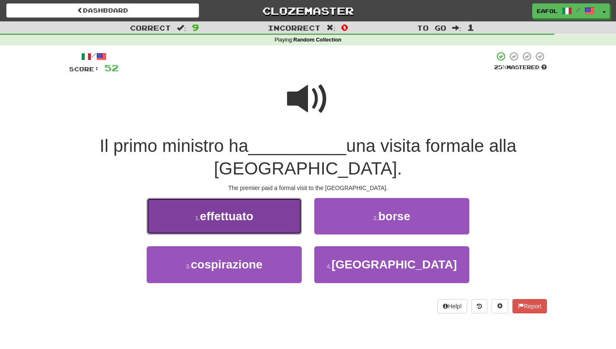
click at [272, 211] on button "1 . effettuato" at bounding box center [224, 216] width 155 height 36
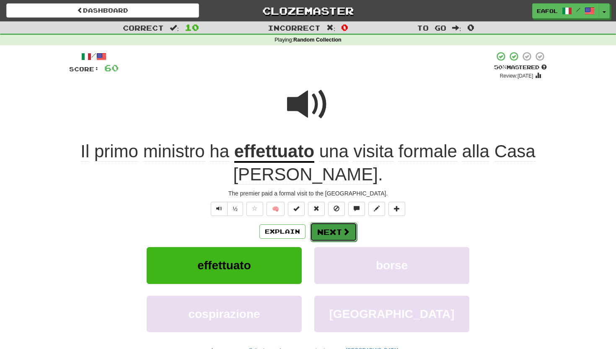
click at [339, 232] on button "Next" at bounding box center [333, 231] width 47 height 19
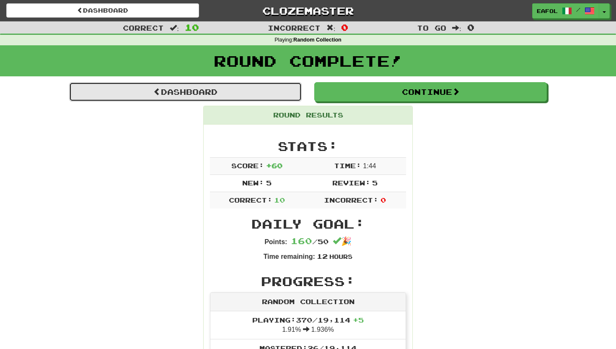
click at [228, 94] on link "Dashboard" at bounding box center [185, 91] width 233 height 19
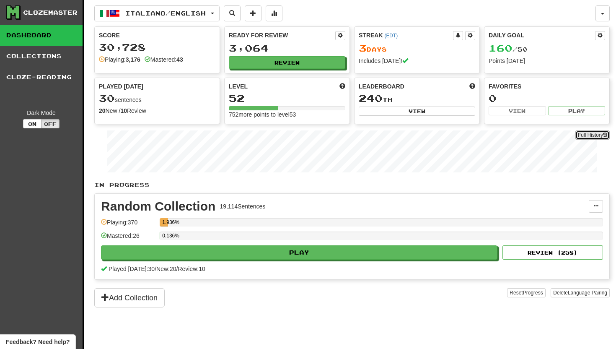
click at [593, 136] on link "Full History" at bounding box center [592, 134] width 34 height 9
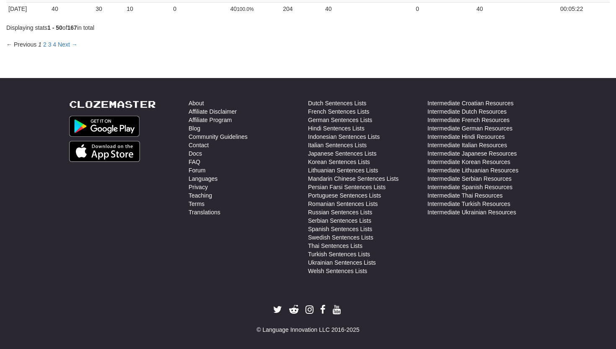
scroll to position [704, 0]
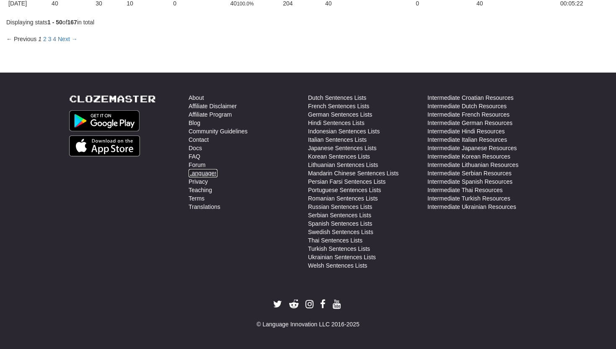
click at [212, 173] on link "Languages" at bounding box center [203, 173] width 29 height 8
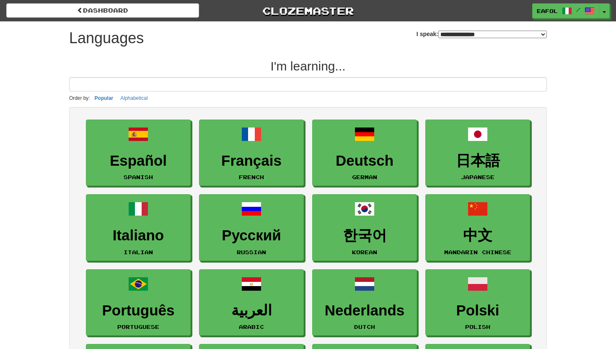
select select "*******"
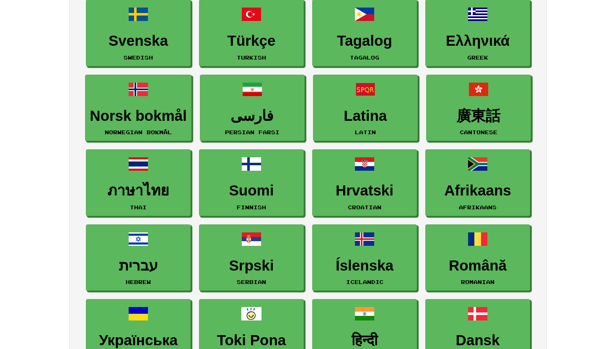
scroll to position [346, 0]
